Goal: Task Accomplishment & Management: Manage account settings

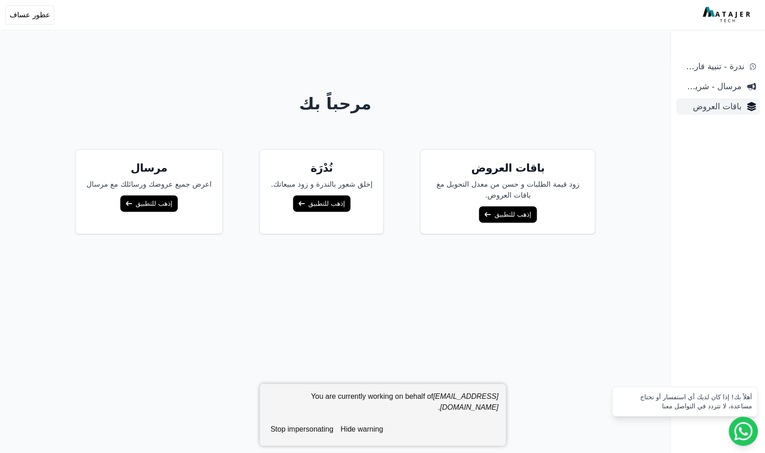
click at [728, 105] on span "باقات العروض" at bounding box center [710, 106] width 61 height 13
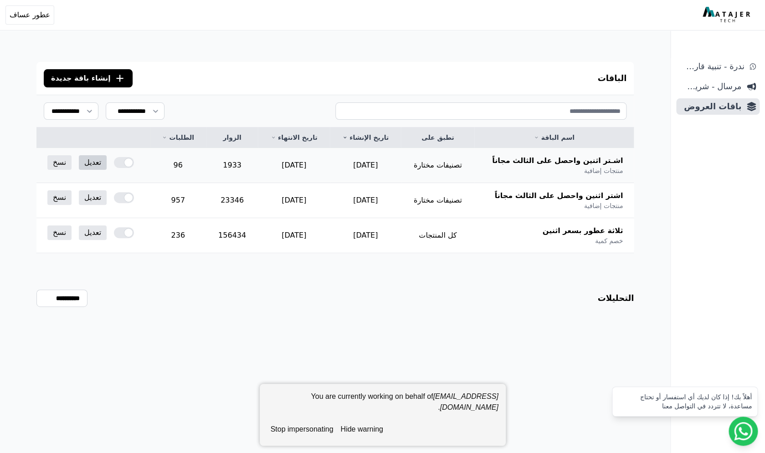
click at [88, 161] on link "تعديل" at bounding box center [93, 162] width 28 height 15
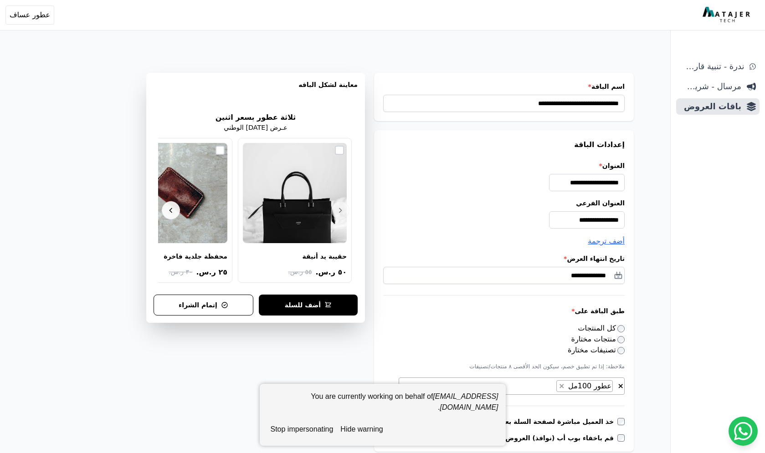
select select "*********"
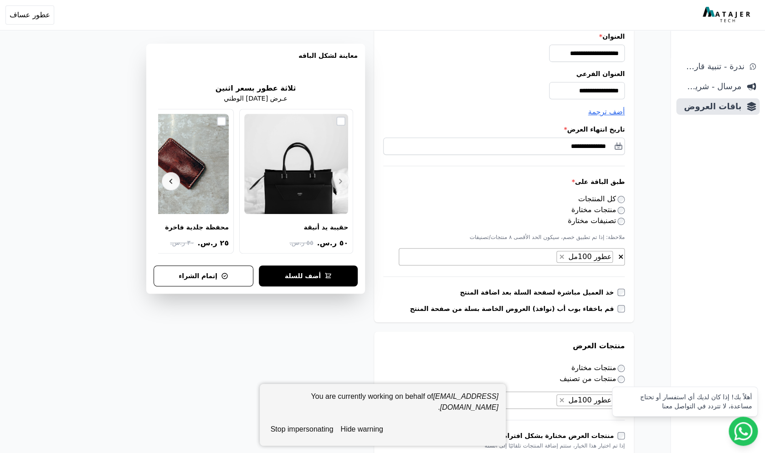
scroll to position [130, 0]
click at [480, 255] on span "× × عطور 100مل" at bounding box center [512, 255] width 226 height 17
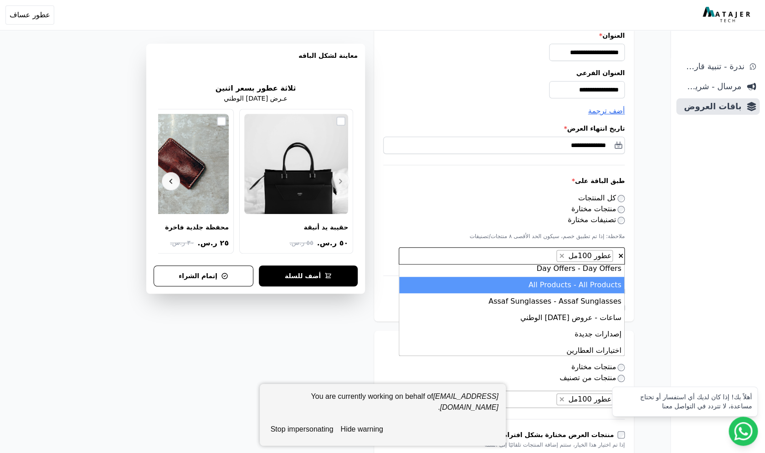
scroll to position [614, 0]
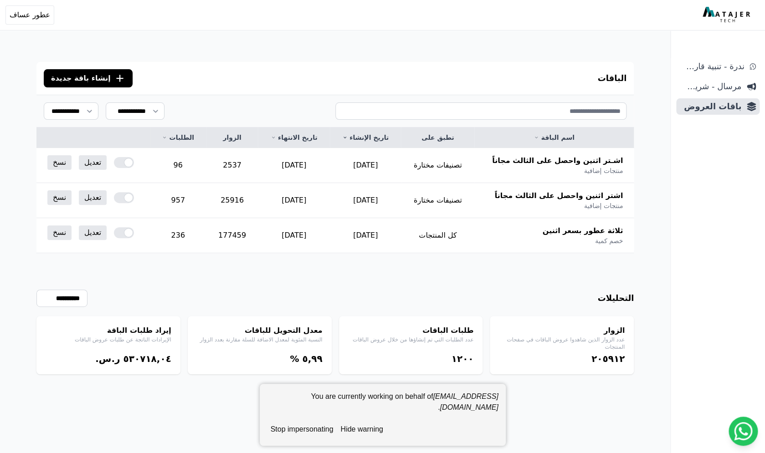
click at [313, 429] on button "stop impersonating" at bounding box center [302, 429] width 70 height 18
